Goal: Use online tool/utility: Utilize a website feature to perform a specific function

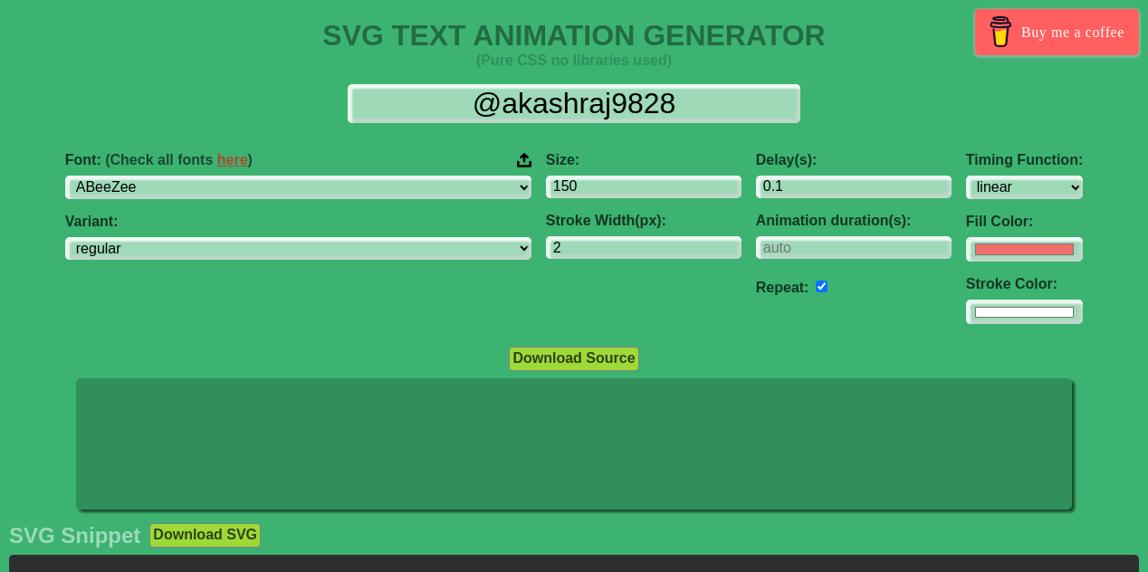
select select "linear"
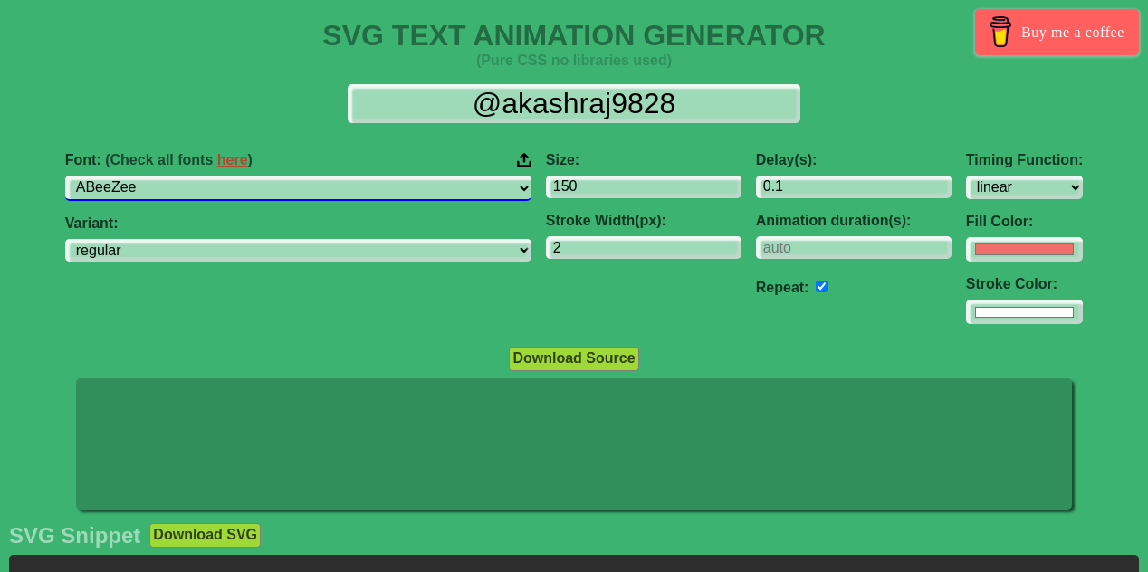
select select "[PERSON_NAME]"
click at [180, 176] on select "ABeeZee [PERSON_NAME] Display AR One Sans [PERSON_NAME] Libre Aboreto Abril Fat…" at bounding box center [298, 188] width 466 height 24
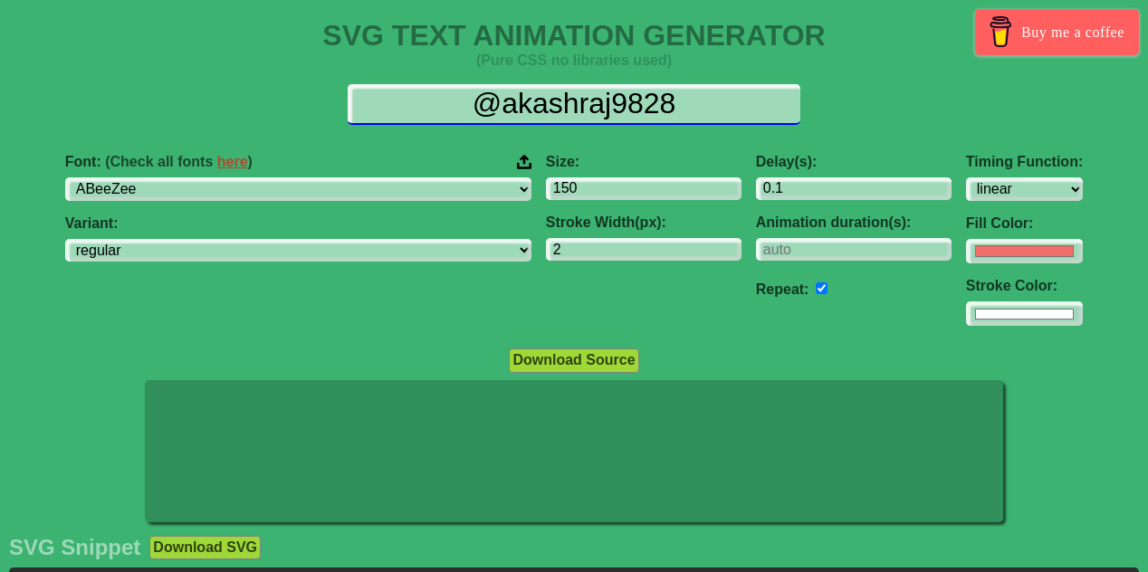
click at [672, 97] on input "@akashraj9828" at bounding box center [574, 104] width 453 height 41
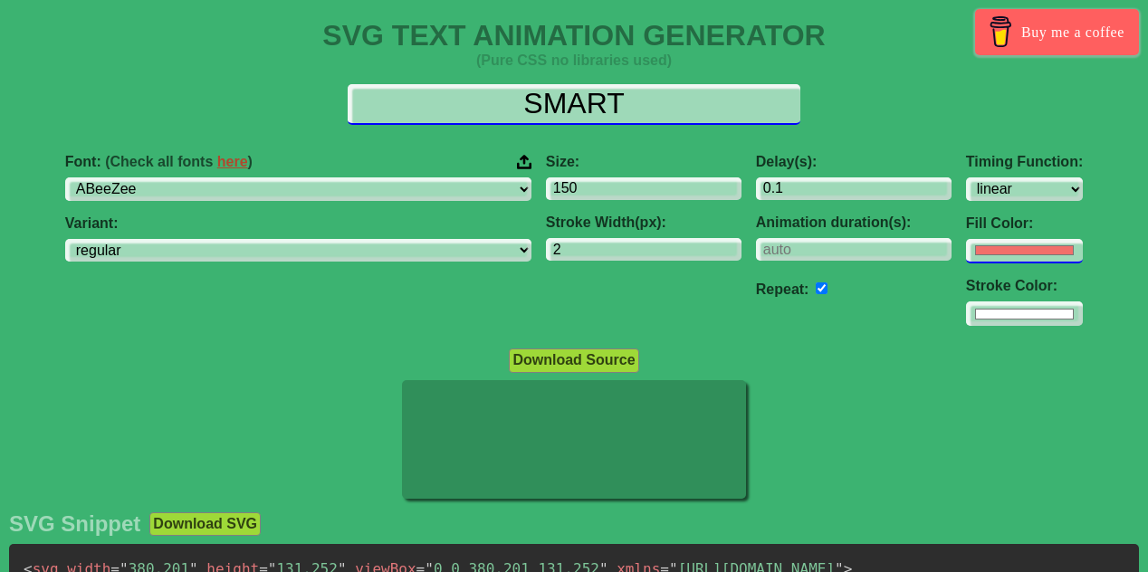
type input "SMART"
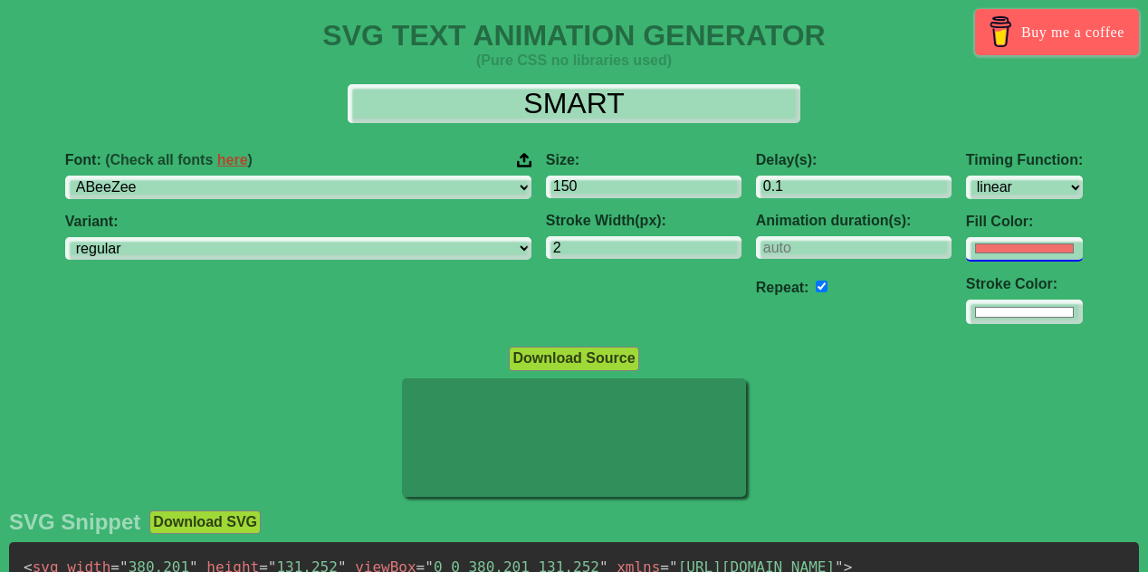
click at [966, 248] on input "#f16f6b" at bounding box center [1024, 249] width 117 height 24
type input "#ffffff"
click at [539, 286] on div "Size: 150 Stroke Width(px): 2" at bounding box center [644, 239] width 210 height 202
click at [756, 253] on input "number" at bounding box center [854, 248] width 196 height 24
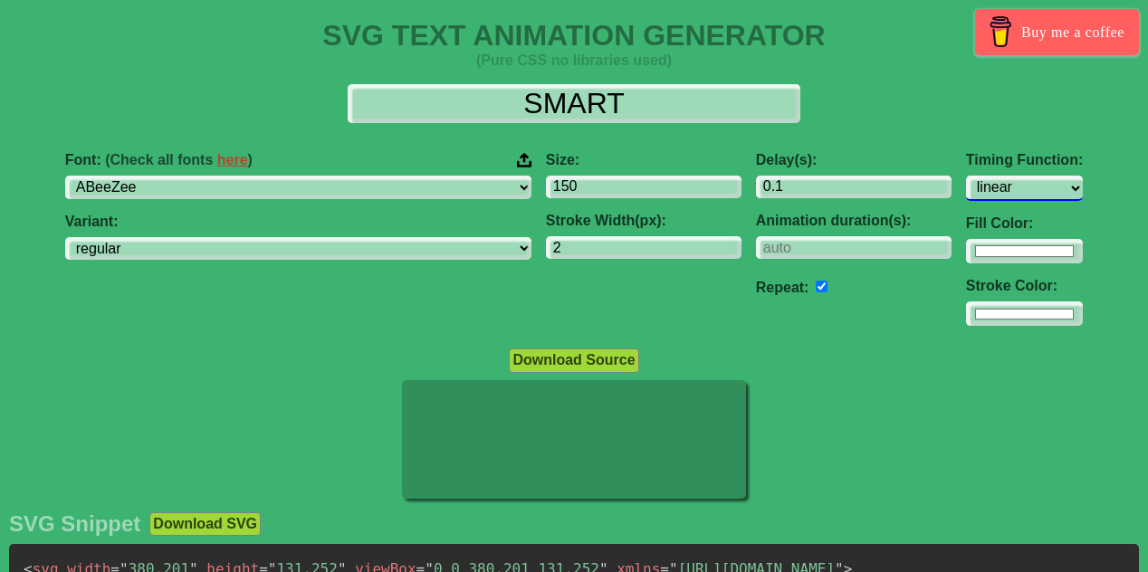
click at [966, 189] on select "ease ease-in ease-out ease-in-out linear step-start step-end" at bounding box center [1024, 188] width 117 height 24
click at [966, 176] on select "ease ease-in ease-out ease-in-out linear step-start step-end" at bounding box center [1024, 188] width 117 height 24
click at [966, 185] on select "ease ease-in ease-out ease-in-out linear step-start step-end" at bounding box center [1024, 188] width 117 height 24
click at [966, 176] on select "ease ease-in ease-out ease-in-out linear step-start step-end" at bounding box center [1024, 188] width 117 height 24
click at [966, 179] on select "ease ease-in ease-out ease-in-out linear step-start step-end" at bounding box center [1024, 188] width 117 height 24
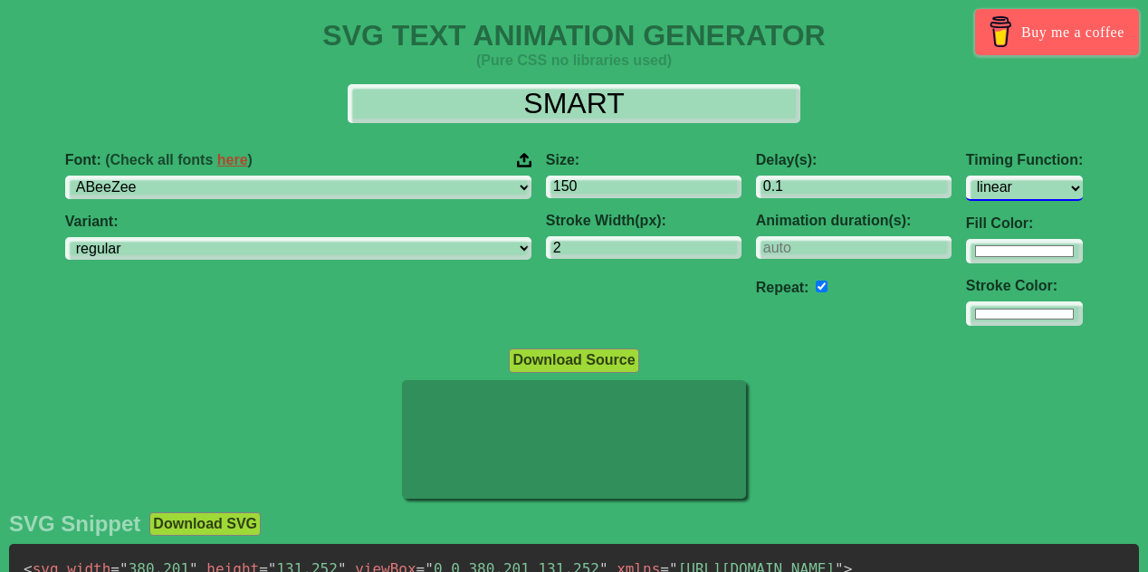
click at [966, 176] on select "ease ease-in ease-out ease-in-out linear step-start step-end" at bounding box center [1024, 188] width 117 height 24
click at [966, 177] on select "ease ease-in ease-out ease-in-out linear step-start step-end" at bounding box center [1024, 188] width 117 height 24
click at [966, 176] on select "ease ease-in ease-out ease-in-out linear step-start step-end" at bounding box center [1024, 188] width 117 height 24
click at [966, 193] on select "ease ease-in ease-out ease-in-out linear step-start step-end" at bounding box center [1024, 188] width 117 height 24
select select "ease-in-out"
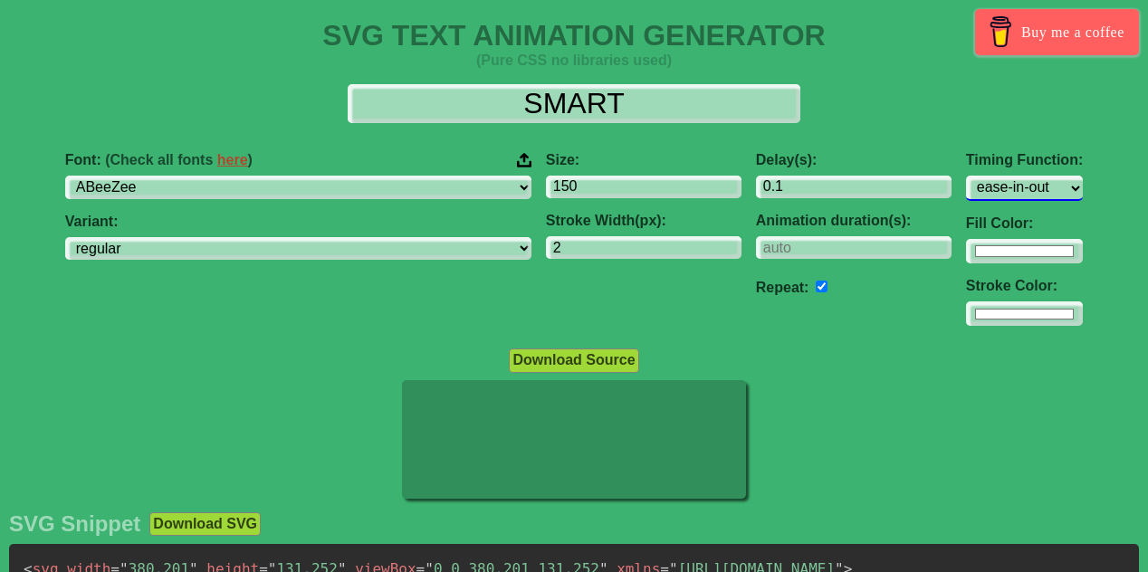
click at [966, 176] on select "ease ease-in ease-out ease-in-out linear step-start step-end" at bounding box center [1024, 188] width 117 height 24
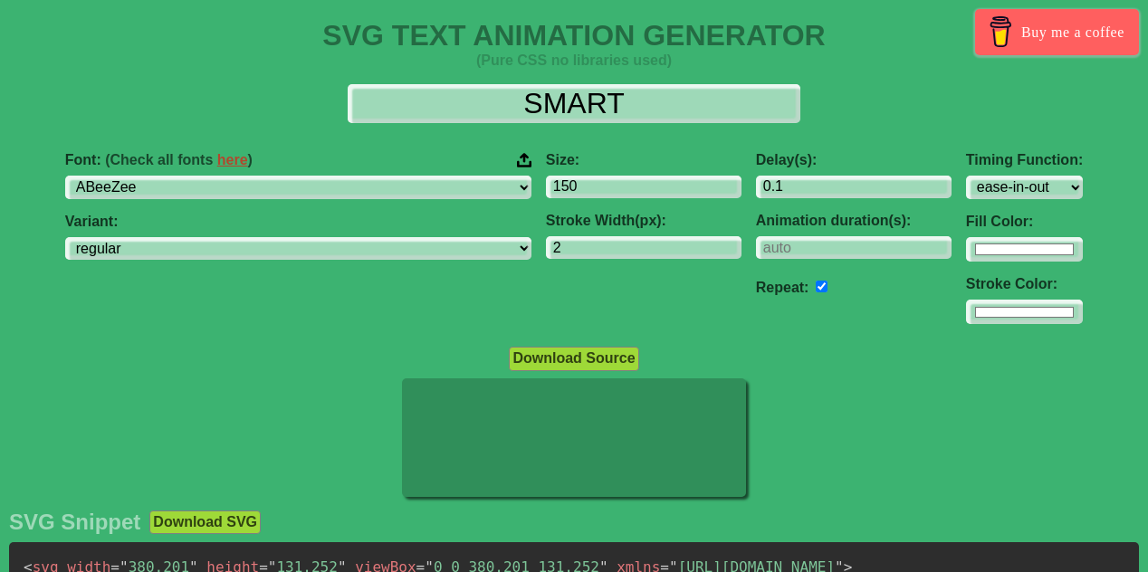
click at [816, 291] on input "checkbox" at bounding box center [822, 287] width 12 height 12
checkbox input "false"
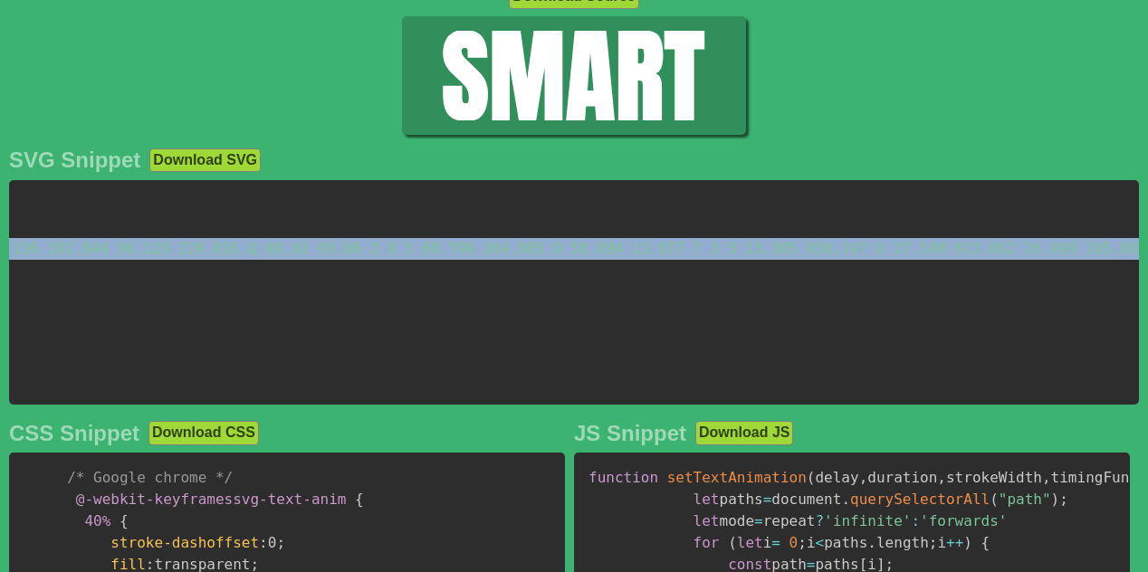
scroll to position [0, 14729]
drag, startPoint x: 158, startPoint y: 248, endPoint x: 763, endPoint y: 243, distance: 604.7
click at [355, 329] on pre "< svg width = " 380.201 " height = " 131.252 " viewBox = " 0 0 380.201 131.252 …" at bounding box center [574, 292] width 1130 height 224
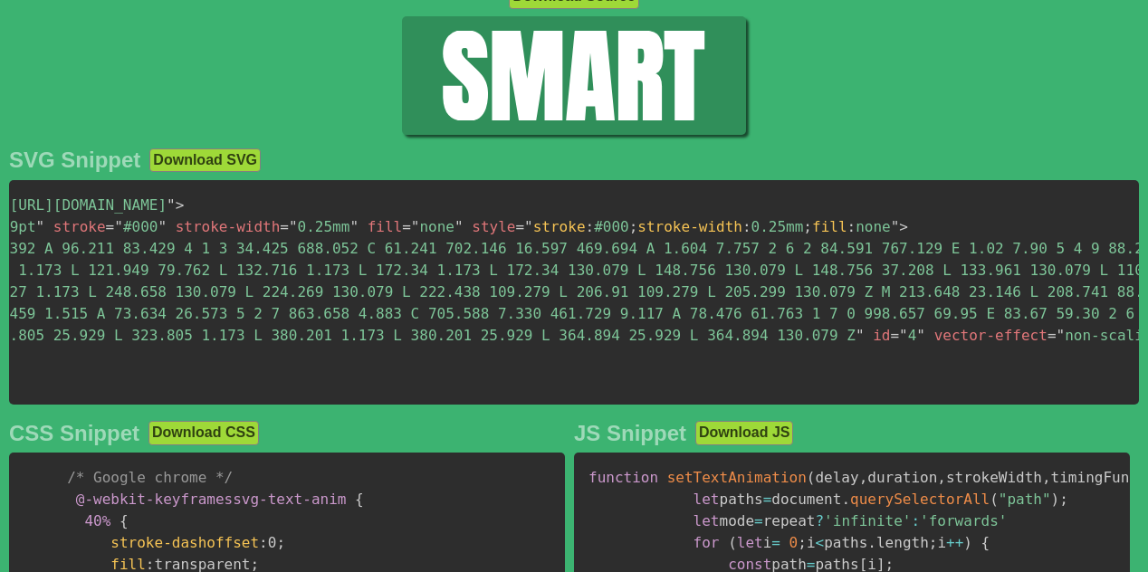
scroll to position [0, 0]
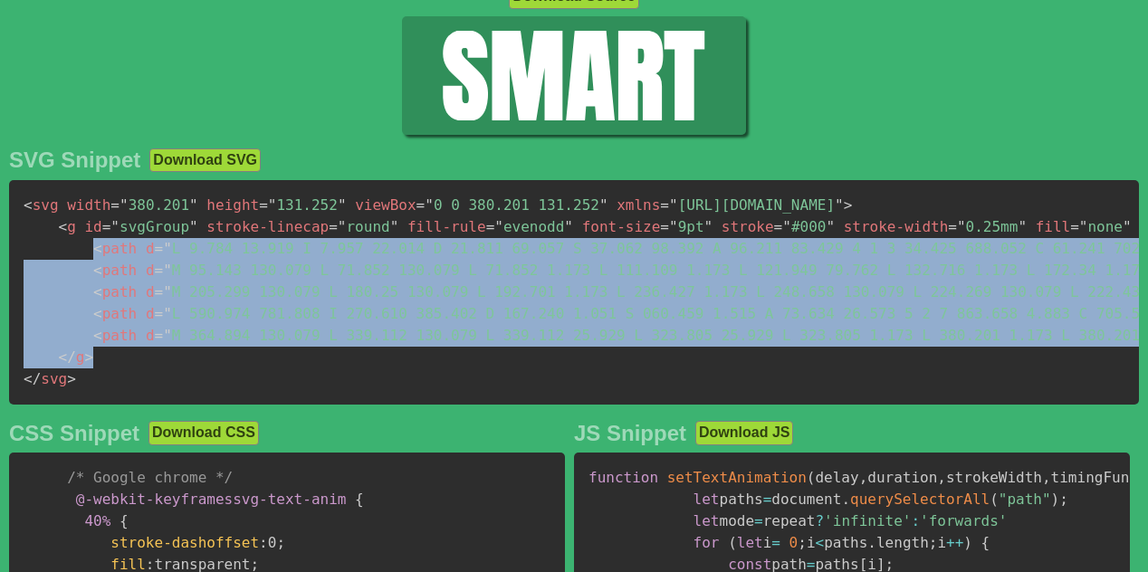
drag, startPoint x: 85, startPoint y: 244, endPoint x: 115, endPoint y: 359, distance: 118.8
click at [115, 359] on pre "< svg width = " 380.201 " height = " 131.252 " viewBox = " 0 0 380.201 131.252 …" at bounding box center [574, 292] width 1130 height 224
copy code "< path d = " M 0.001 94.484 L 0.001 81.886 L 25.489 81.886 L 25.489 97.999 A 23…"
